Goal: Information Seeking & Learning: Learn about a topic

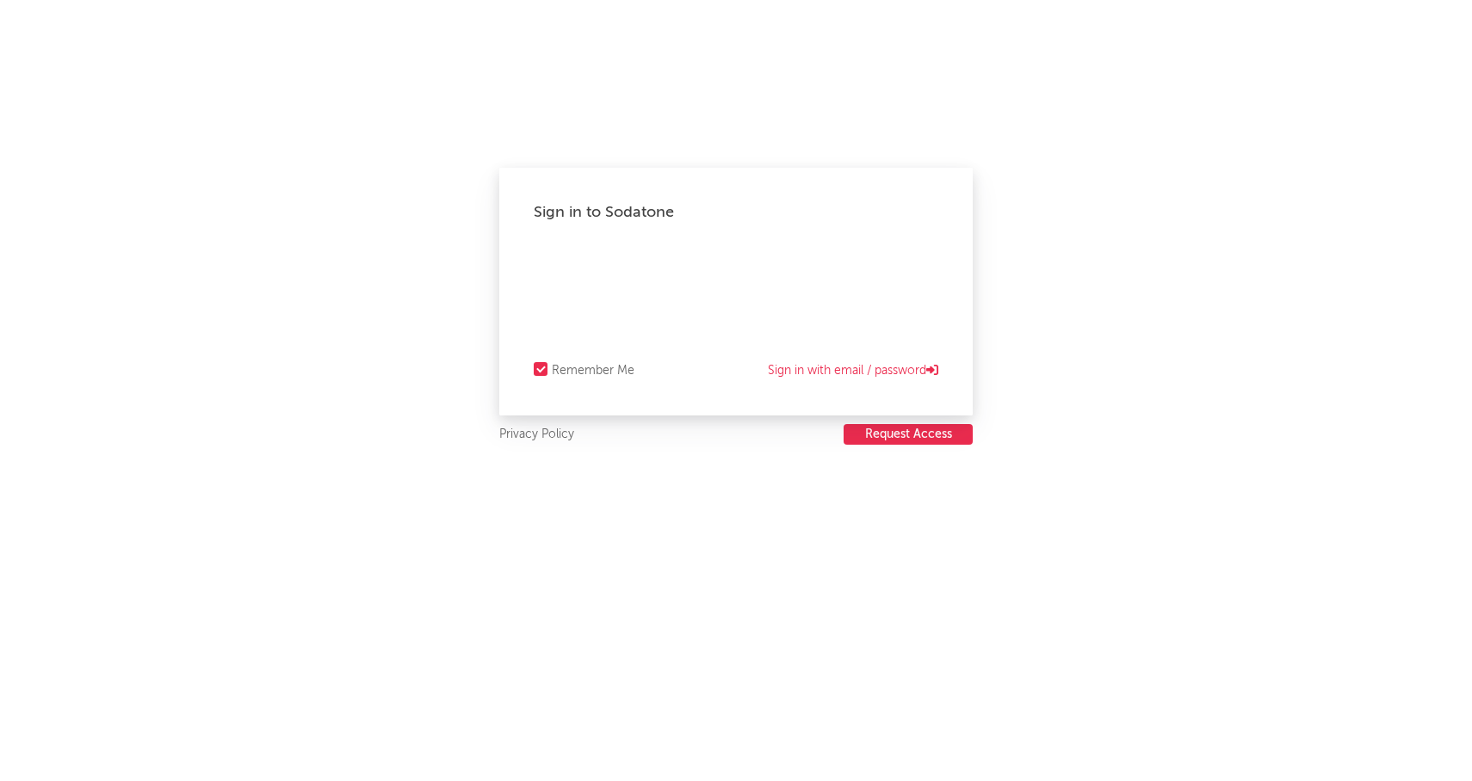
select select "other"
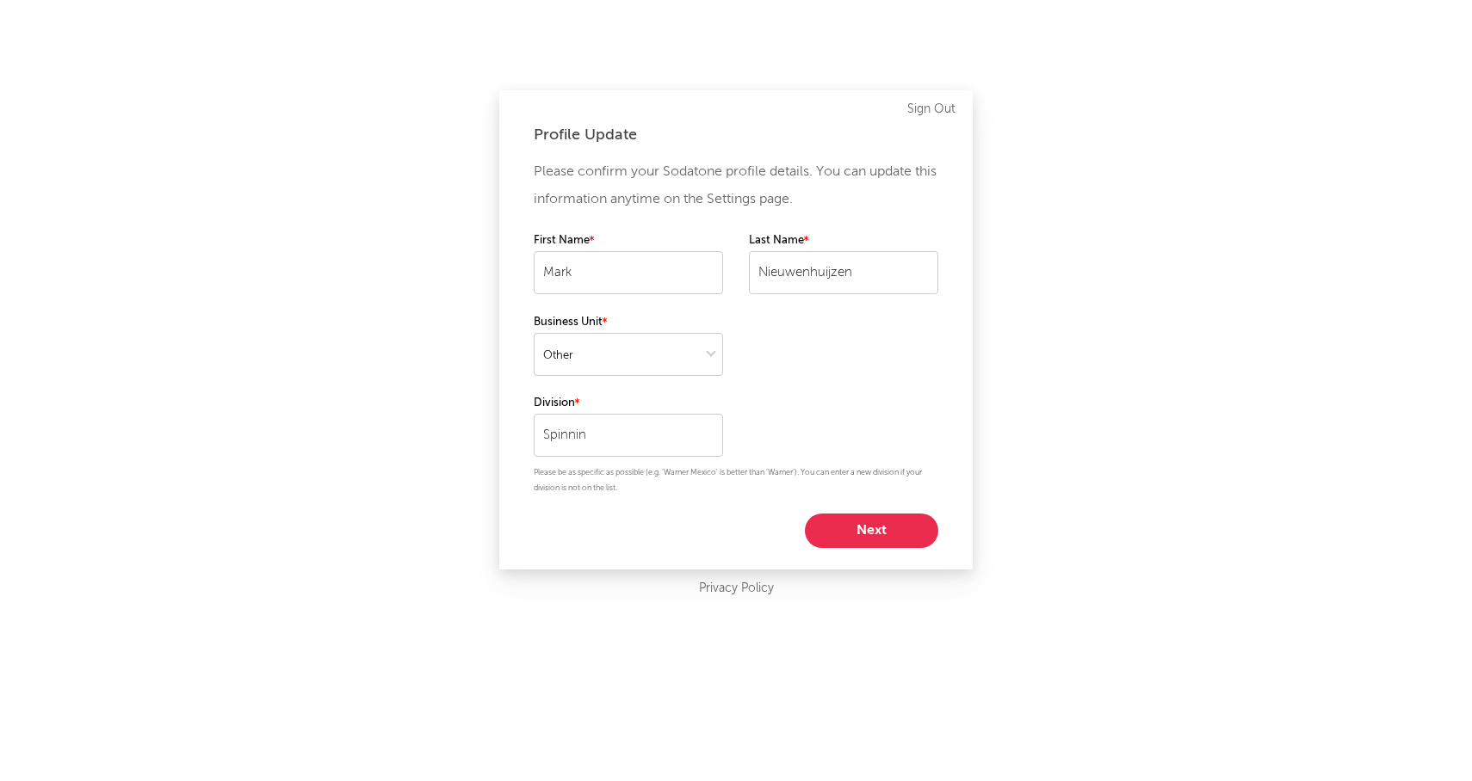
click at [876, 530] on button "Next" at bounding box center [871, 531] width 133 height 34
select select "other"
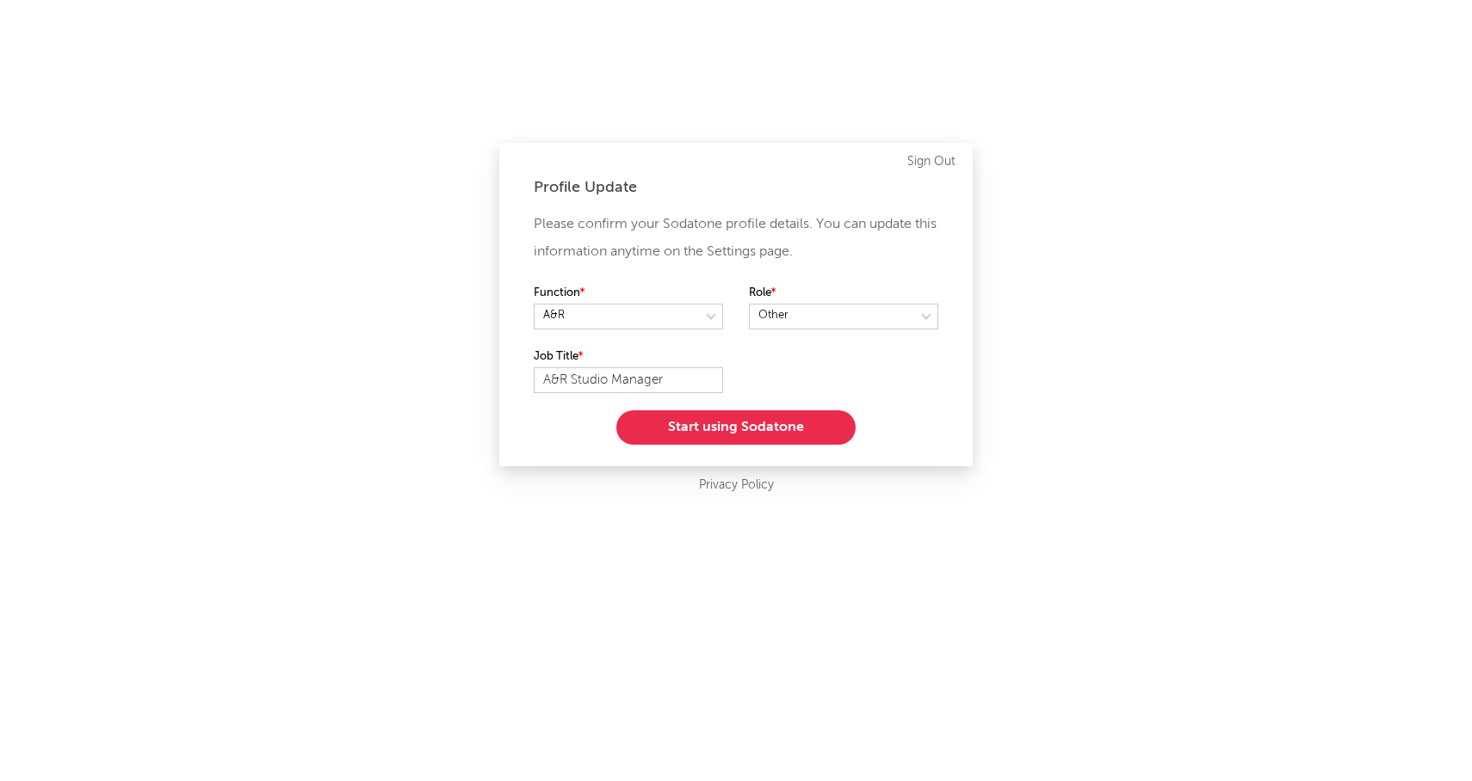
click at [756, 426] on button "Start using Sodatone" at bounding box center [735, 427] width 239 height 34
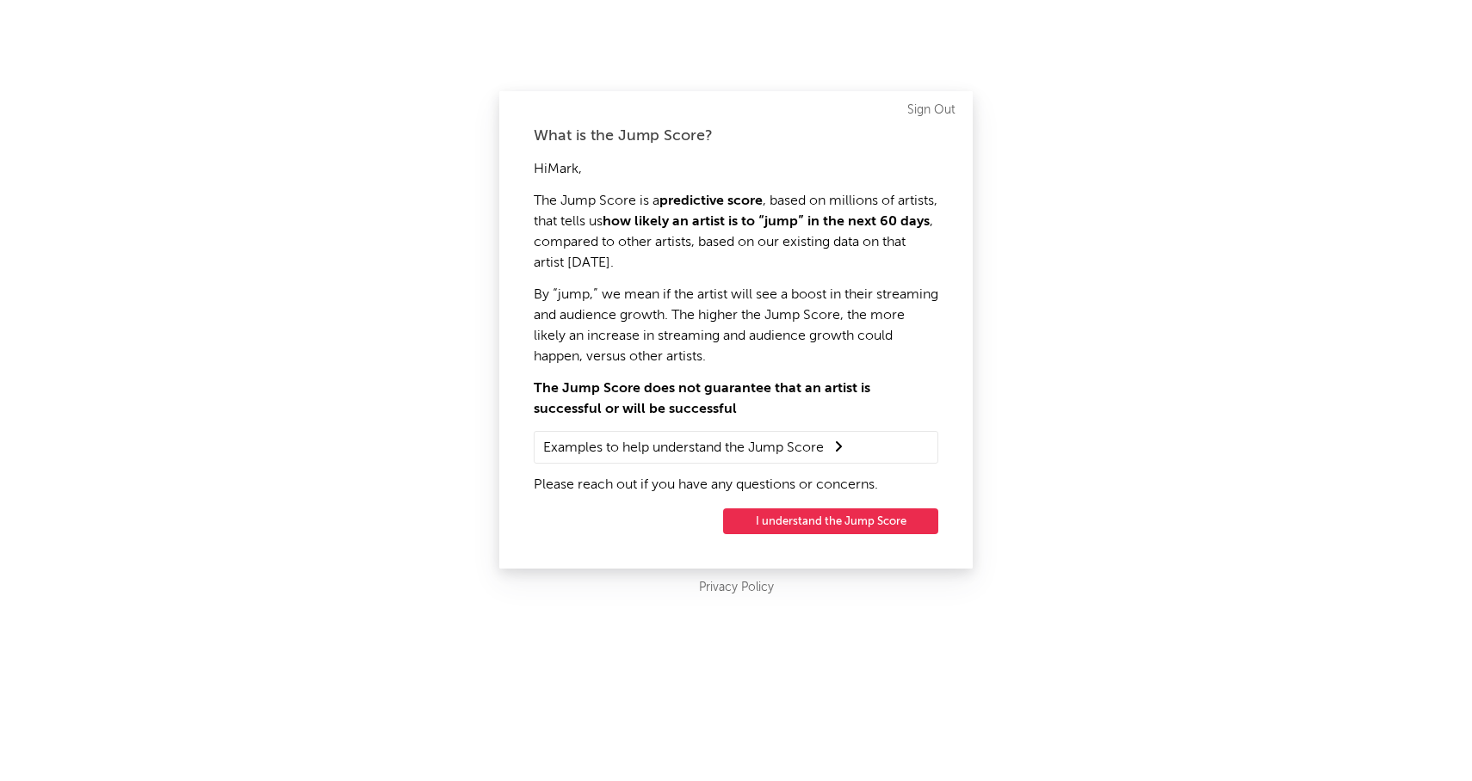
click at [853, 523] on button "I understand the Jump Score" at bounding box center [830, 522] width 215 height 26
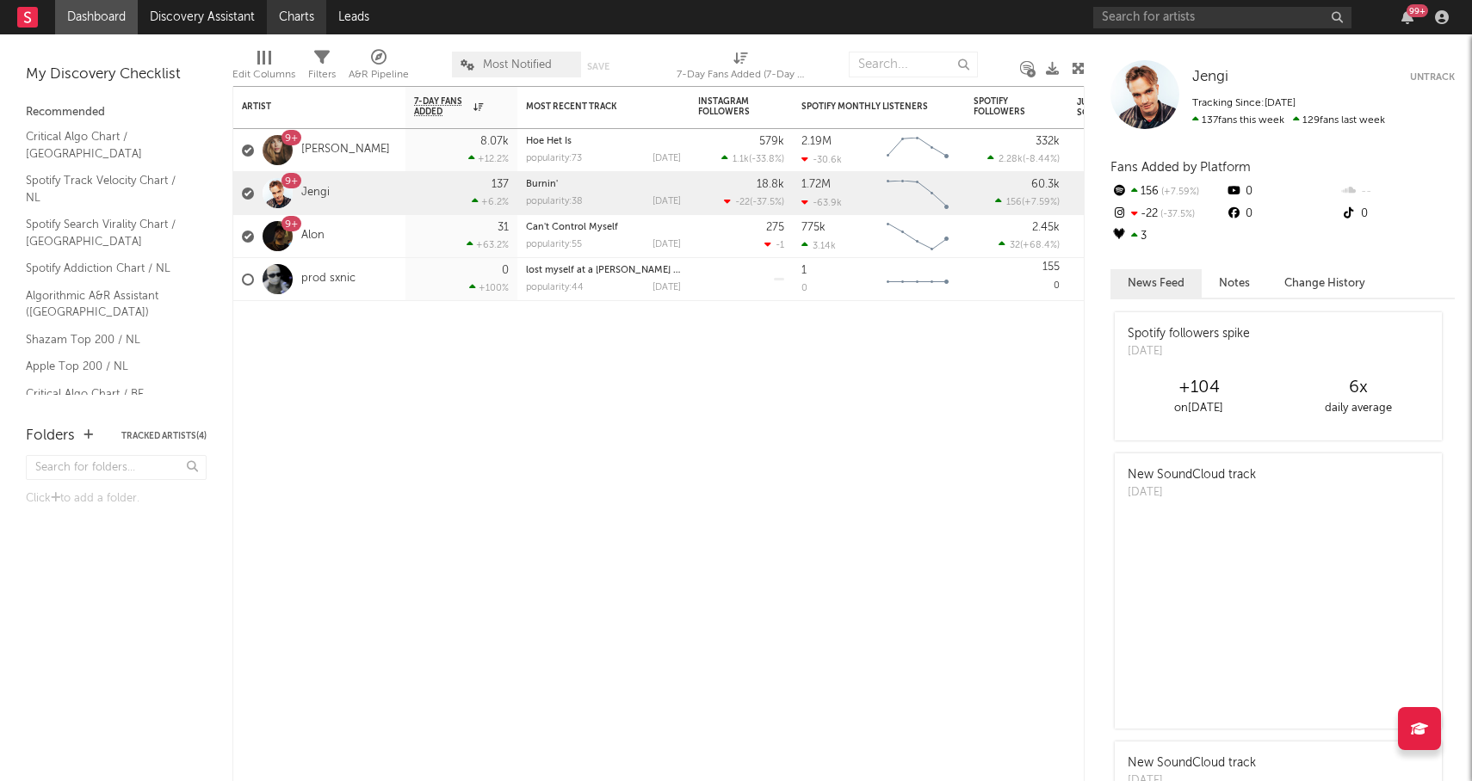
click at [300, 16] on link "Charts" at bounding box center [296, 17] width 59 height 34
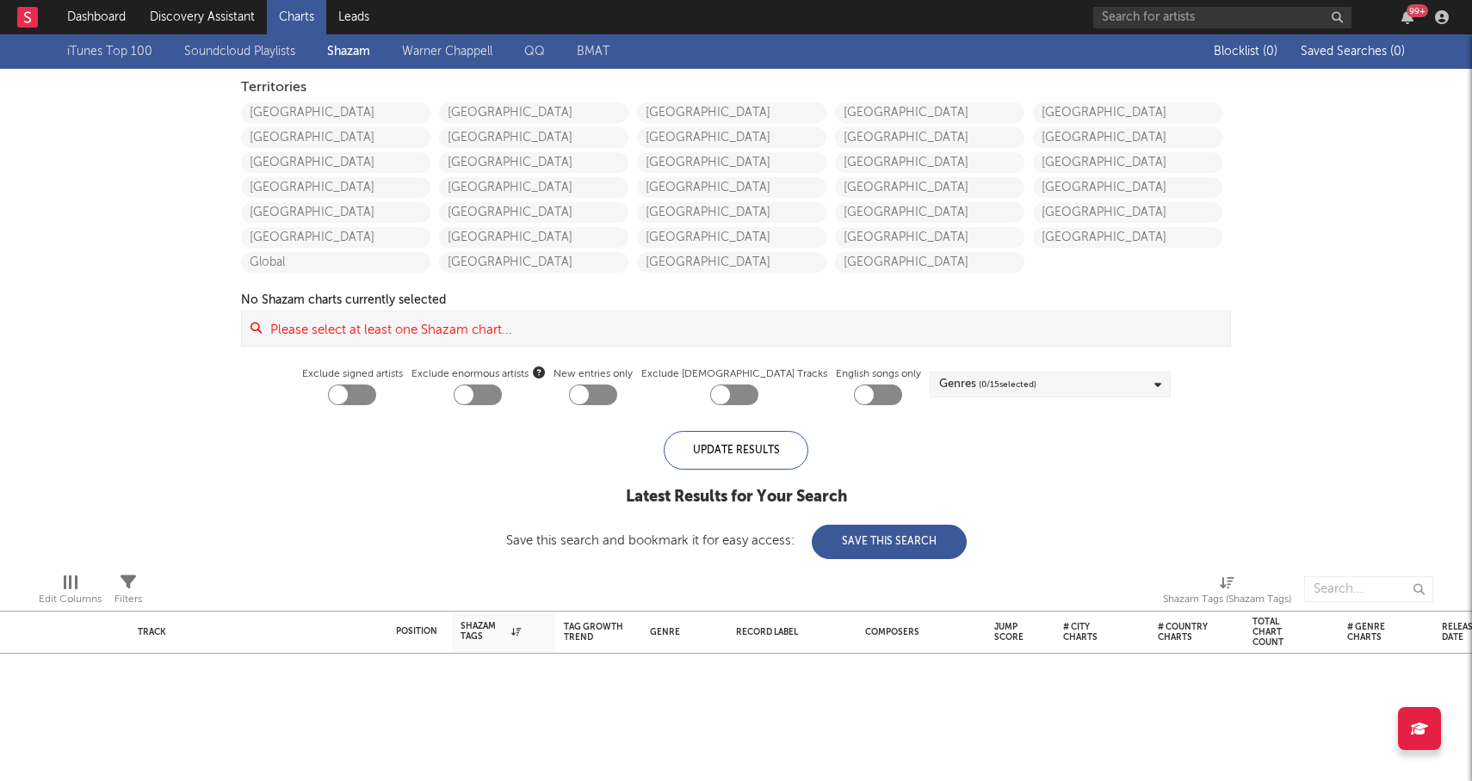
click at [230, 51] on link "Soundcloud Playlists" at bounding box center [239, 51] width 111 height 21
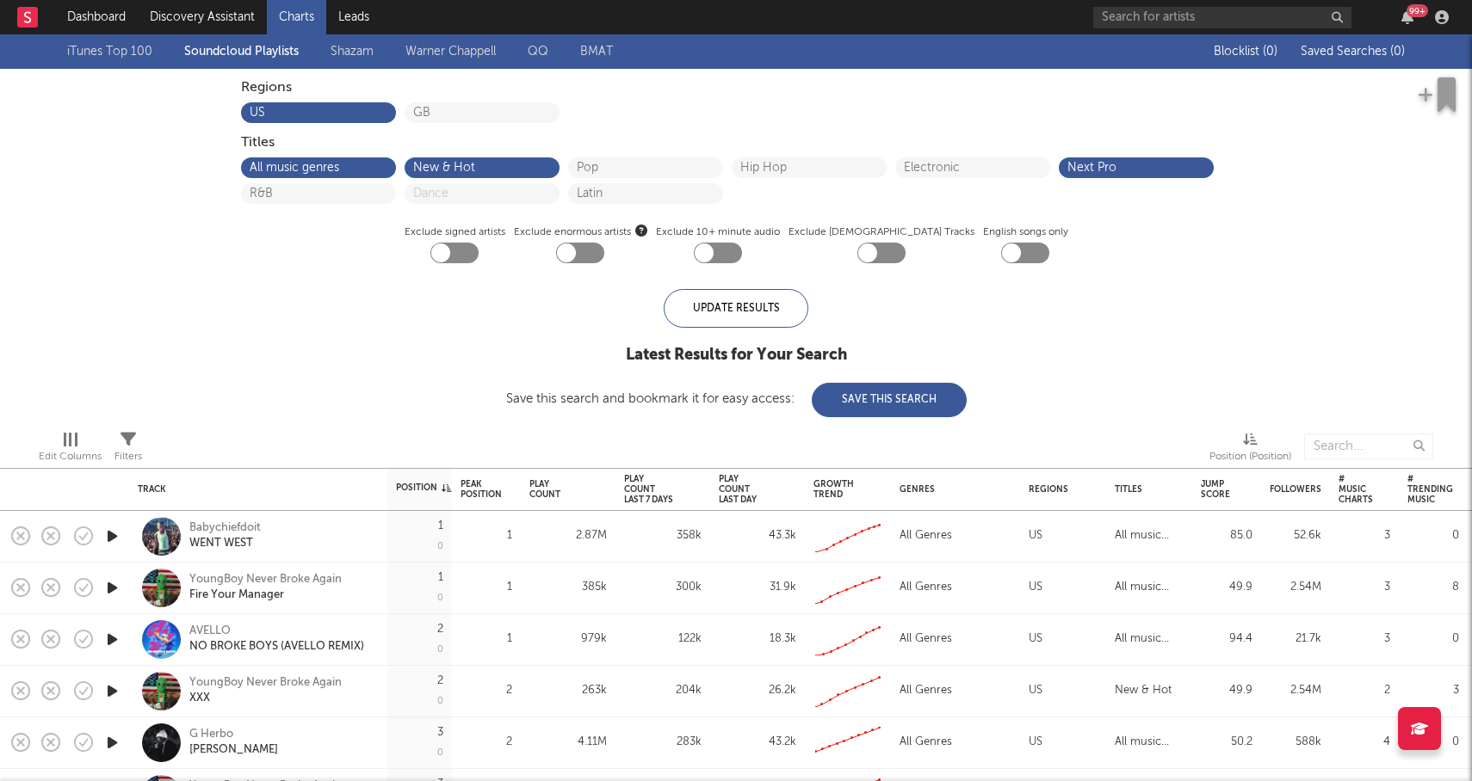
click at [357, 51] on link "Shazam" at bounding box center [351, 51] width 43 height 21
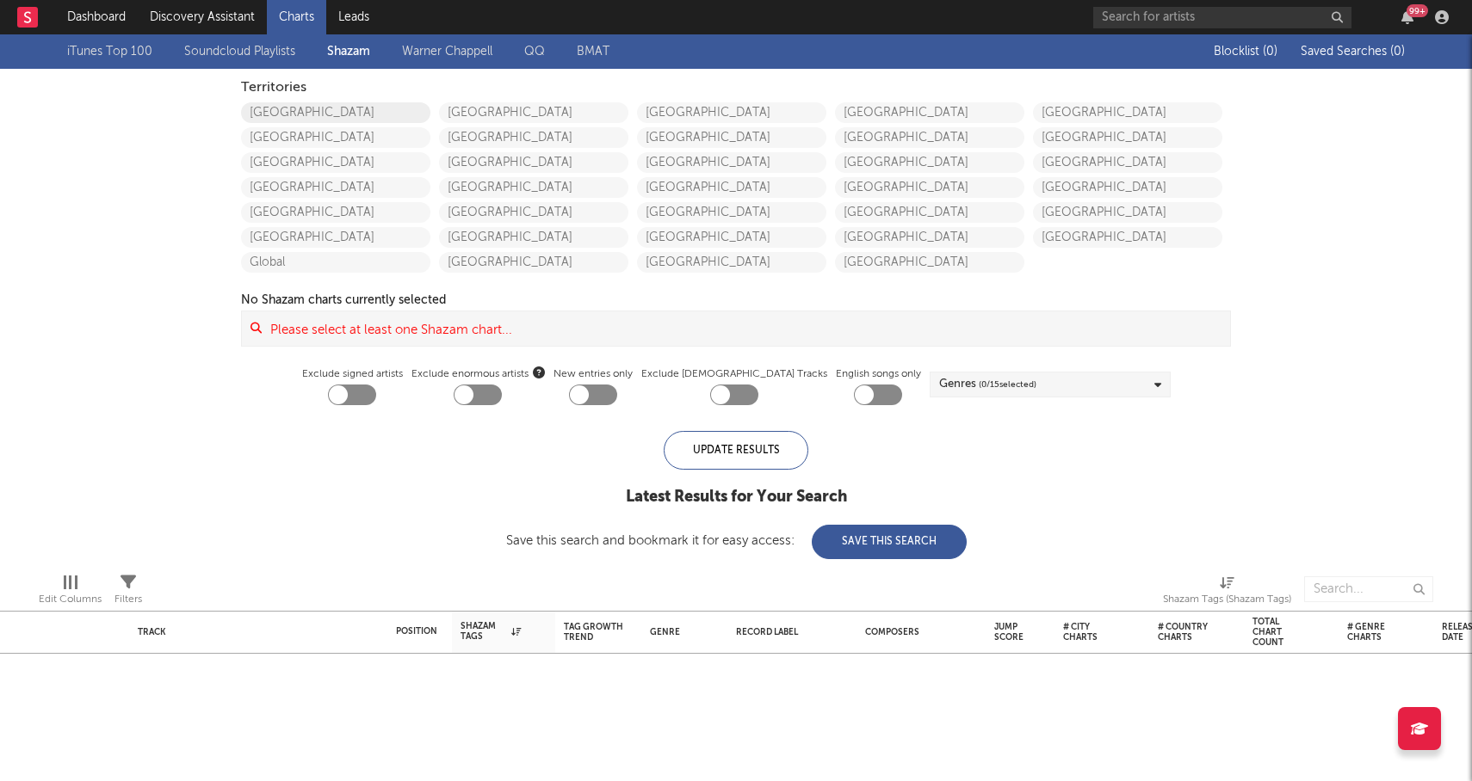
click at [340, 108] on link "[GEOGRAPHIC_DATA]" at bounding box center [335, 112] width 189 height 21
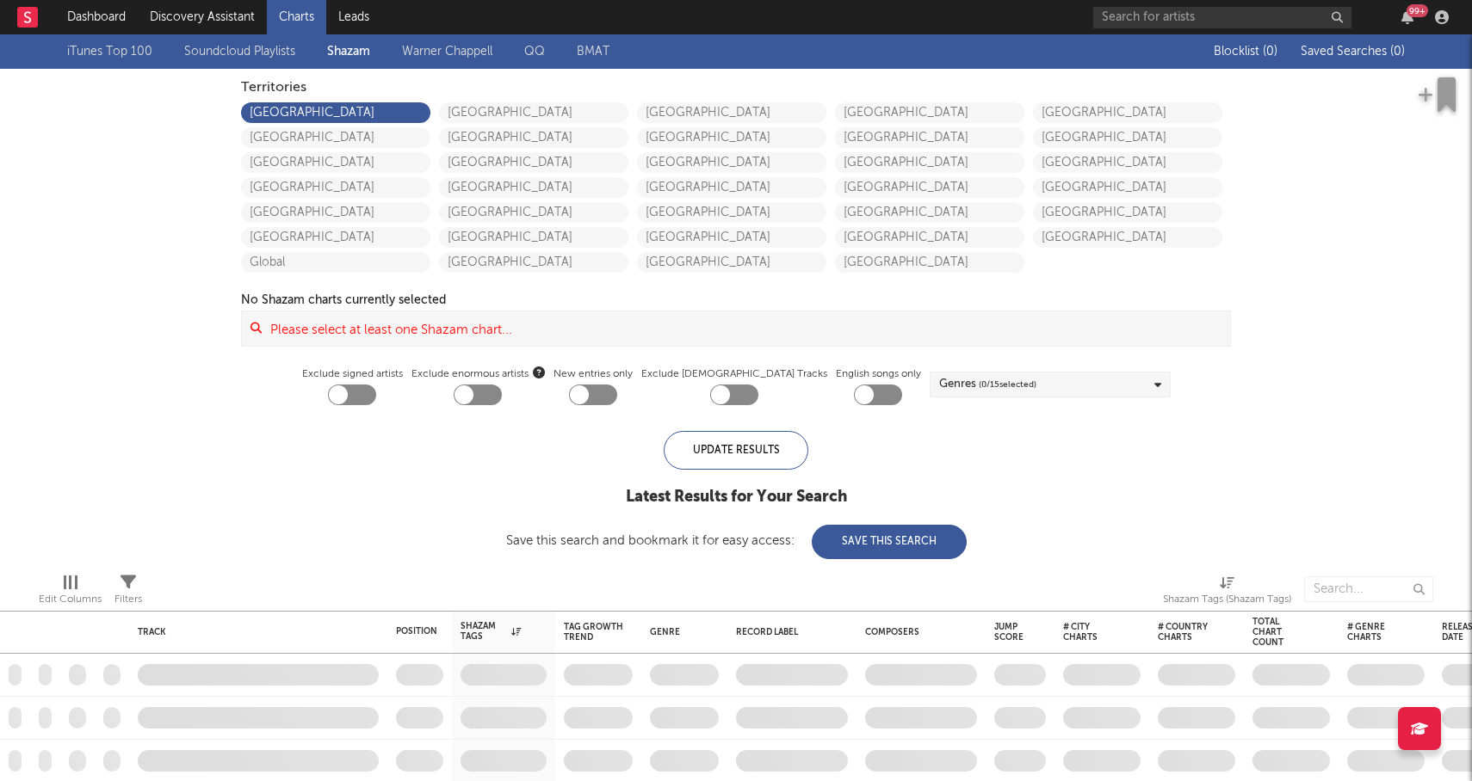
checkbox input "true"
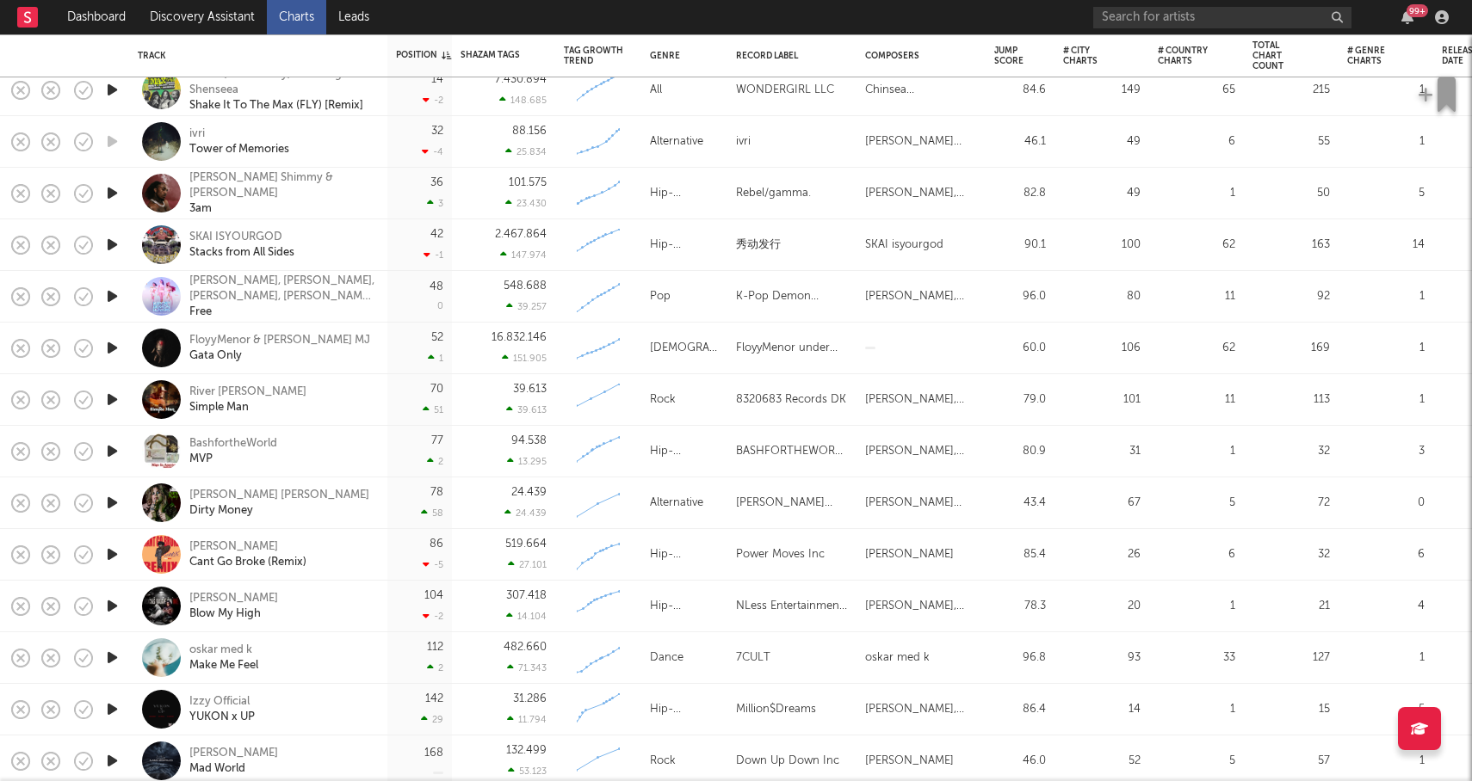
click at [111, 192] on icon "button" at bounding box center [112, 193] width 18 height 22
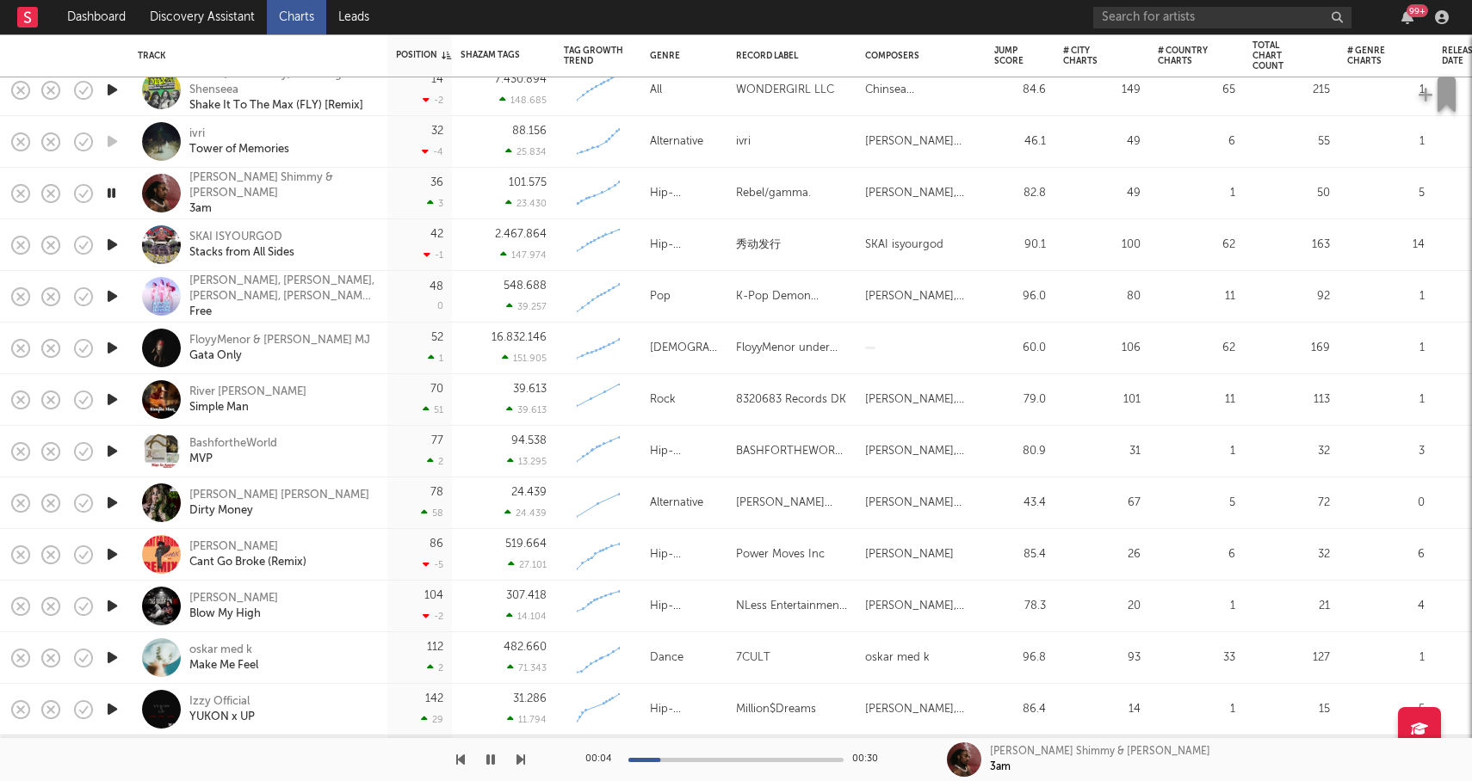
click at [111, 192] on icon "button" at bounding box center [111, 193] width 16 height 22
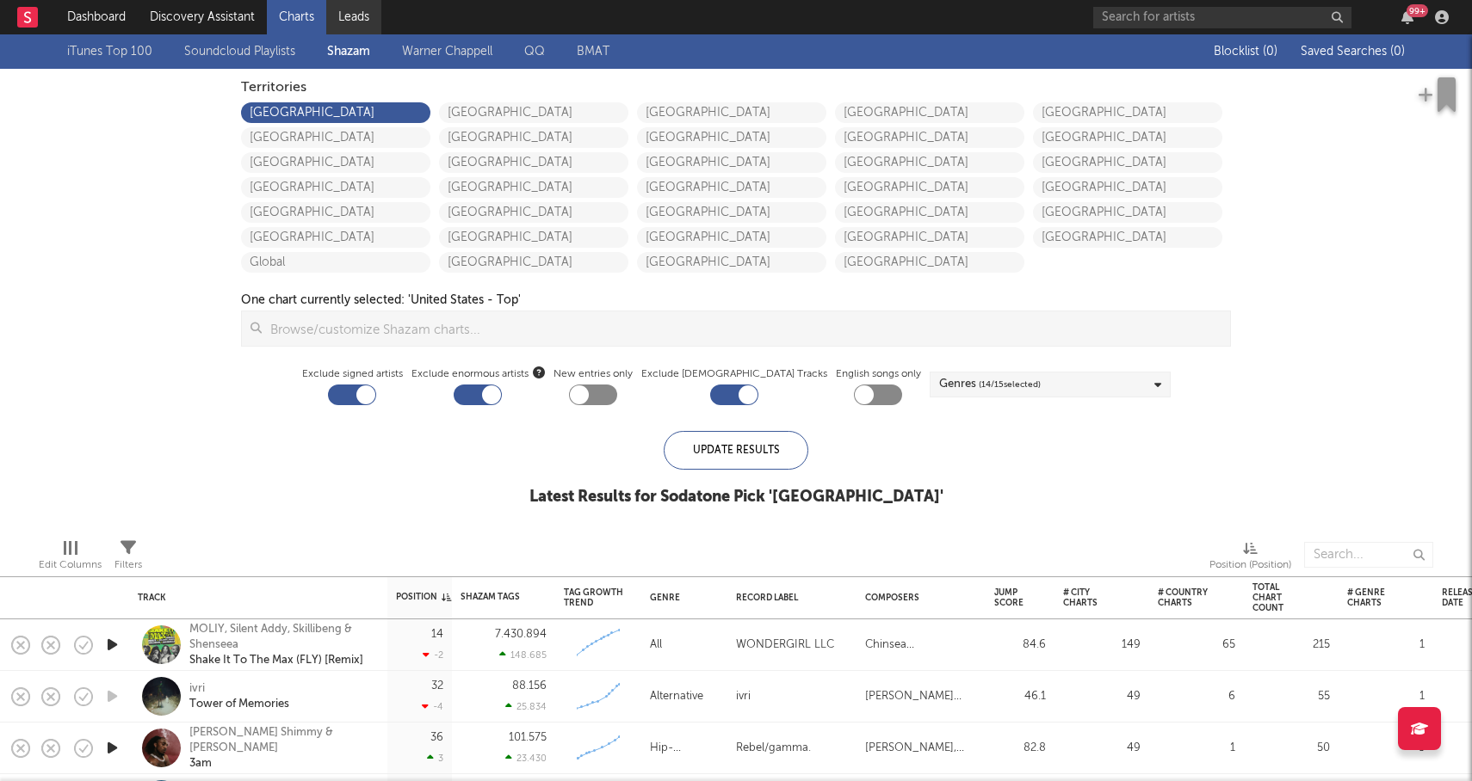
click at [358, 16] on link "Leads" at bounding box center [353, 17] width 55 height 34
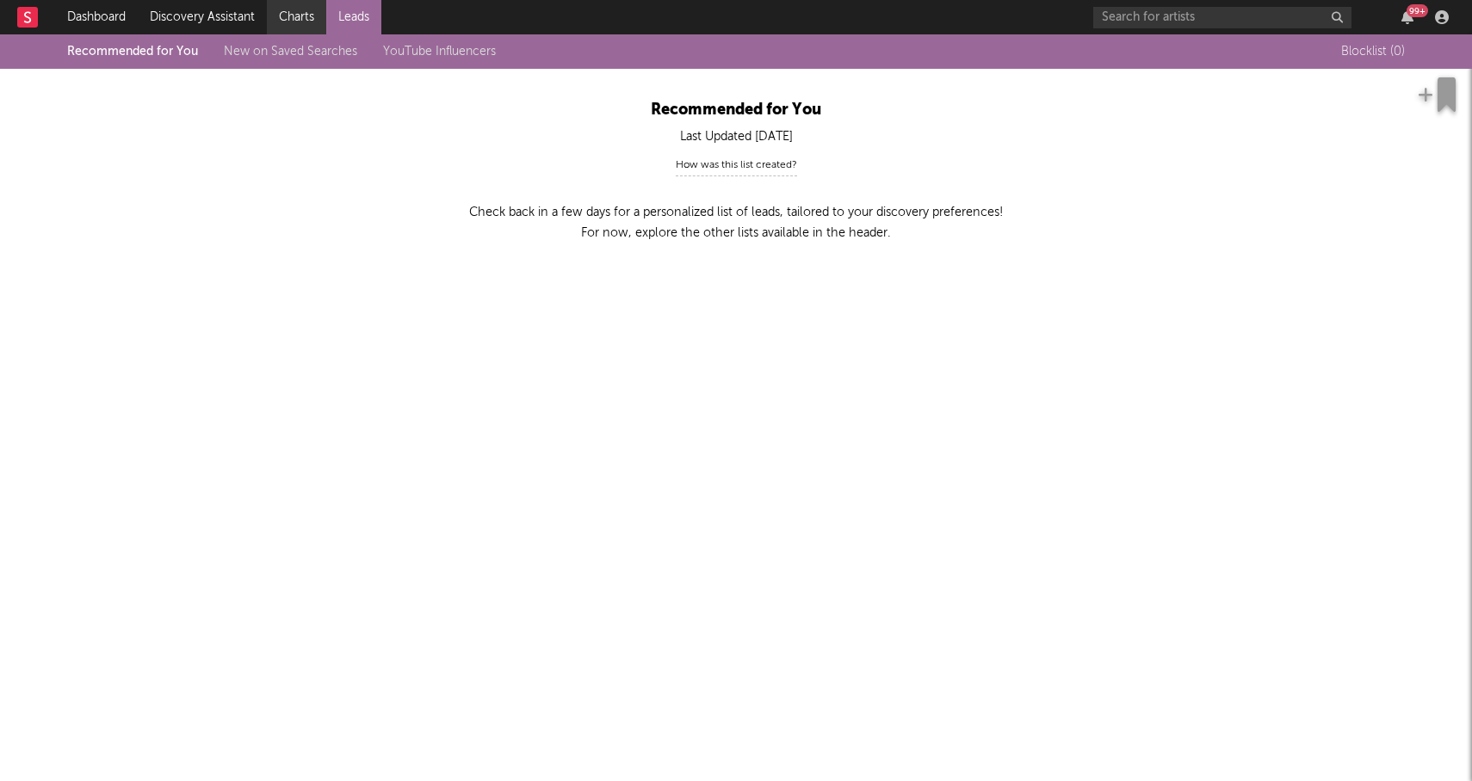
click at [298, 18] on link "Charts" at bounding box center [296, 17] width 59 height 34
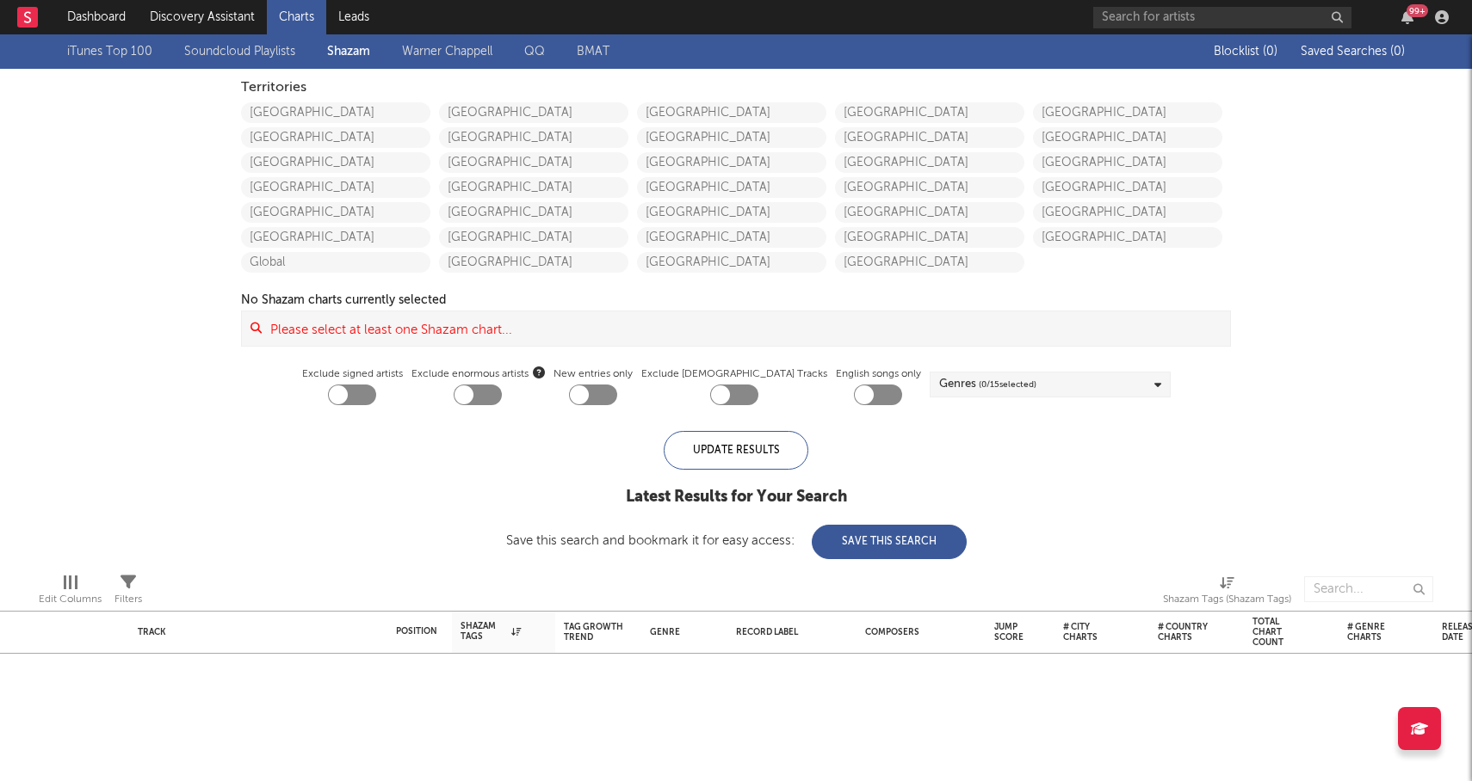
click at [617, 394] on div at bounding box center [593, 395] width 48 height 21
checkbox input "true"
click at [309, 114] on link "[GEOGRAPHIC_DATA]" at bounding box center [335, 112] width 189 height 21
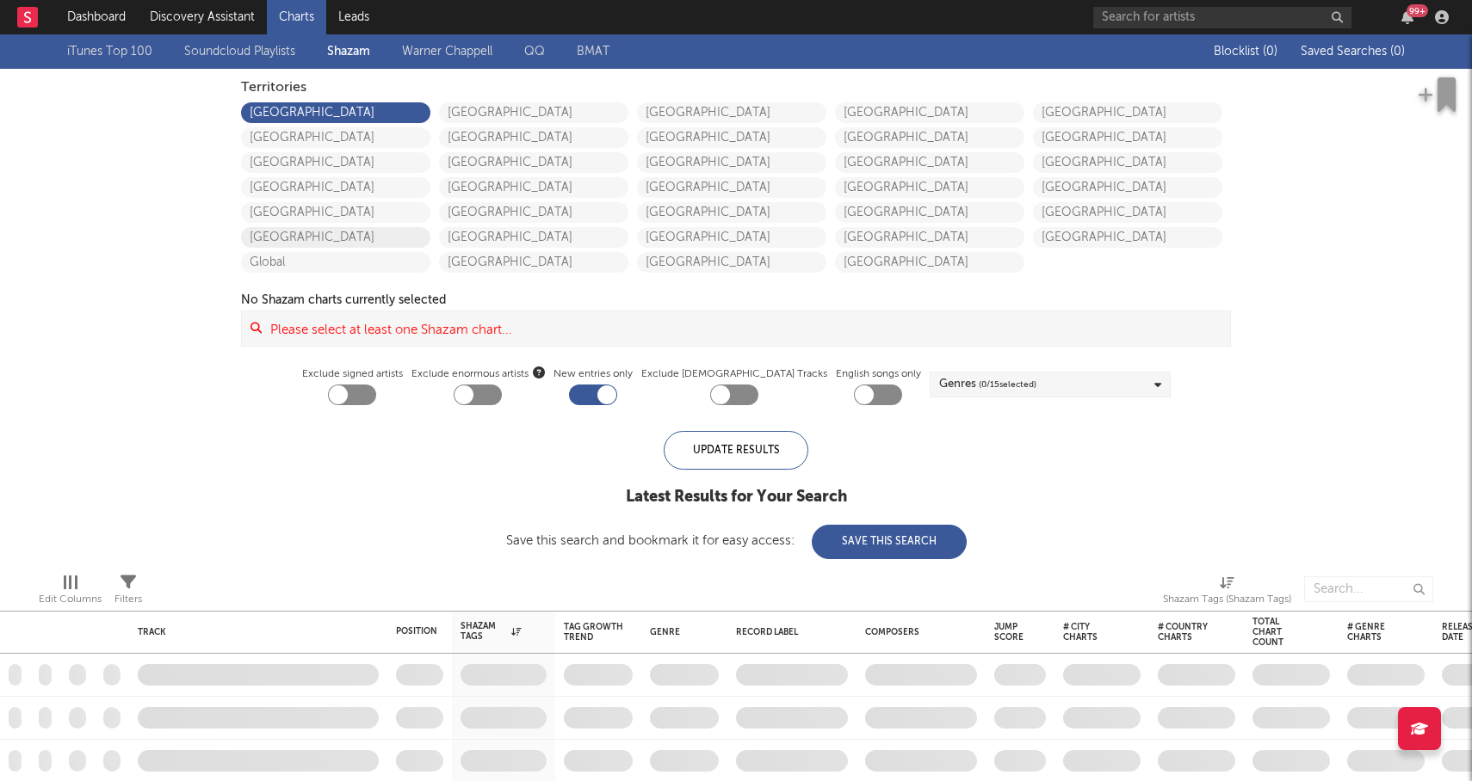
checkbox input "true"
checkbox input "false"
checkbox input "true"
